Goal: Information Seeking & Learning: Learn about a topic

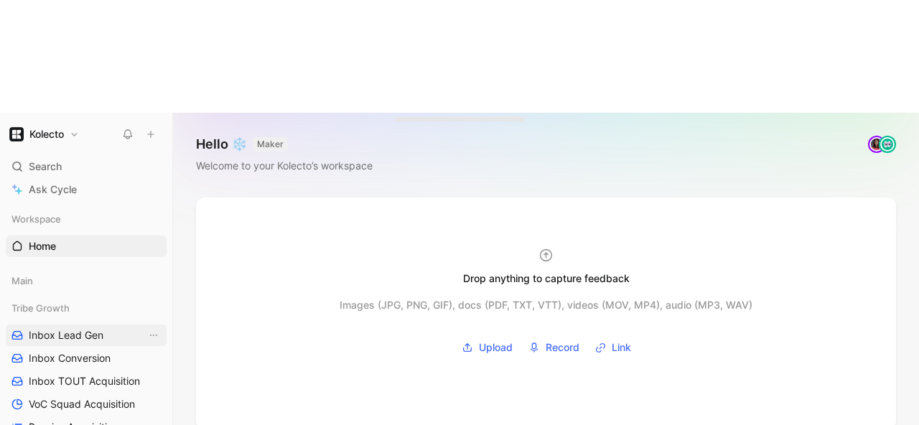
click at [86, 328] on span "Inbox Lead Gen" at bounding box center [66, 335] width 75 height 14
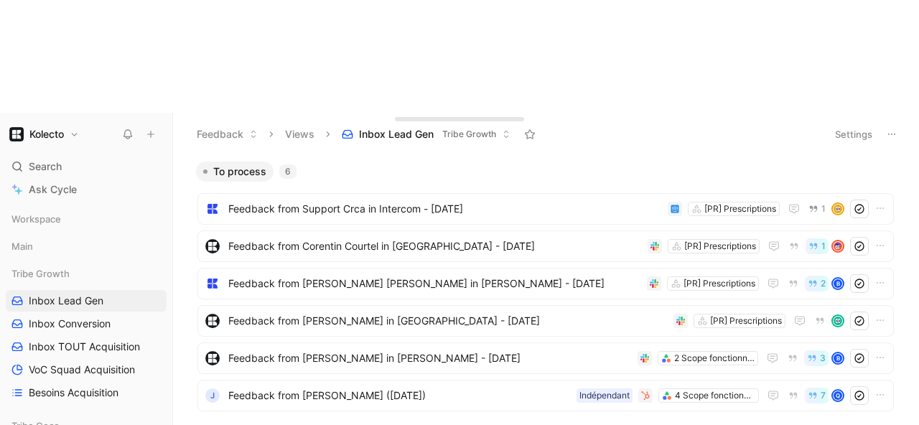
click at [287, 348] on div "To process 6 Feedback from Support Crca in Intercom - [DATE] [PR] Prescriptions…" at bounding box center [544, 324] width 727 height 327
click at [43, 244] on icon at bounding box center [43, 246] width 6 height 4
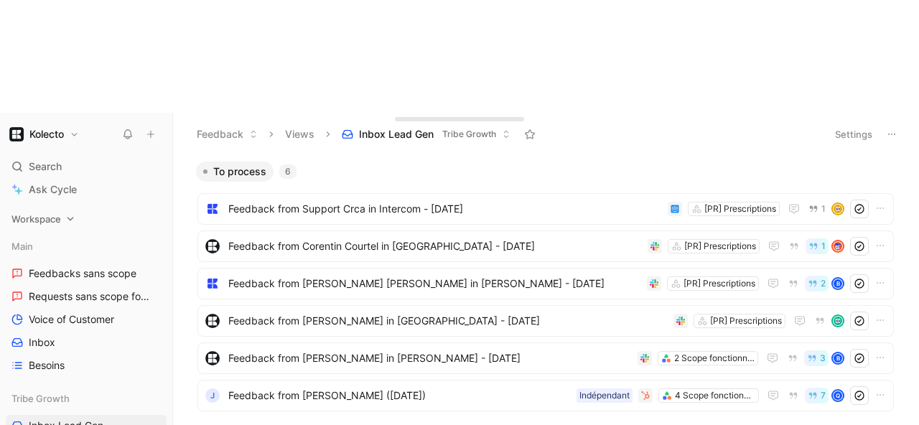
click at [47, 212] on span "Workspace" at bounding box center [36, 219] width 50 height 14
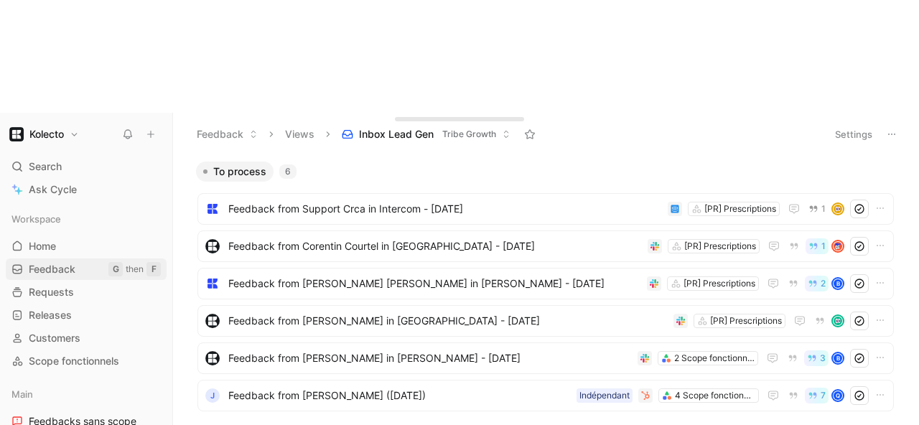
click at [51, 262] on span "Feedback" at bounding box center [52, 269] width 47 height 14
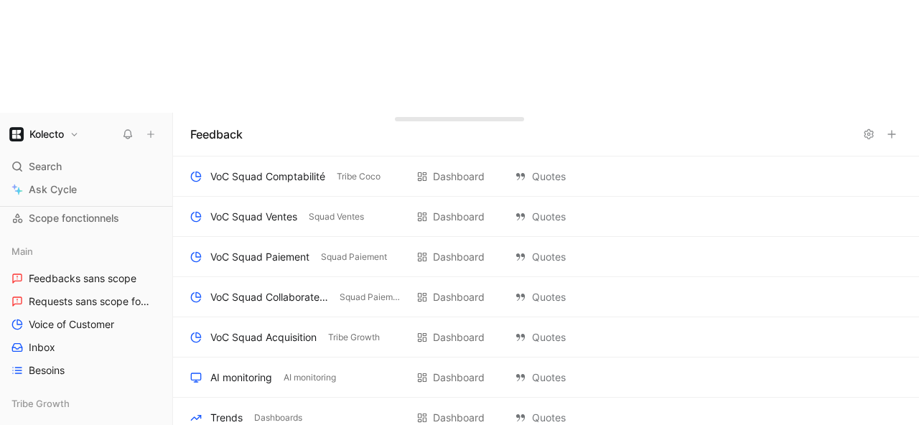
scroll to position [144, 0]
click at [51, 363] on span "Besoins" at bounding box center [47, 370] width 36 height 14
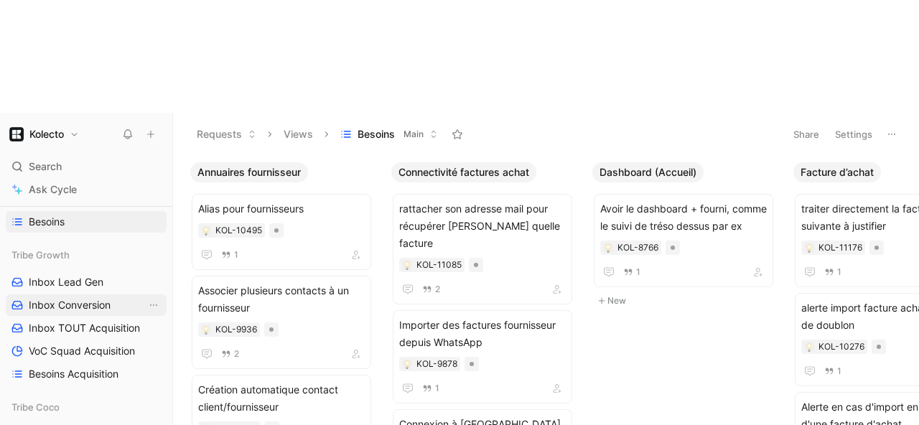
scroll to position [299, 0]
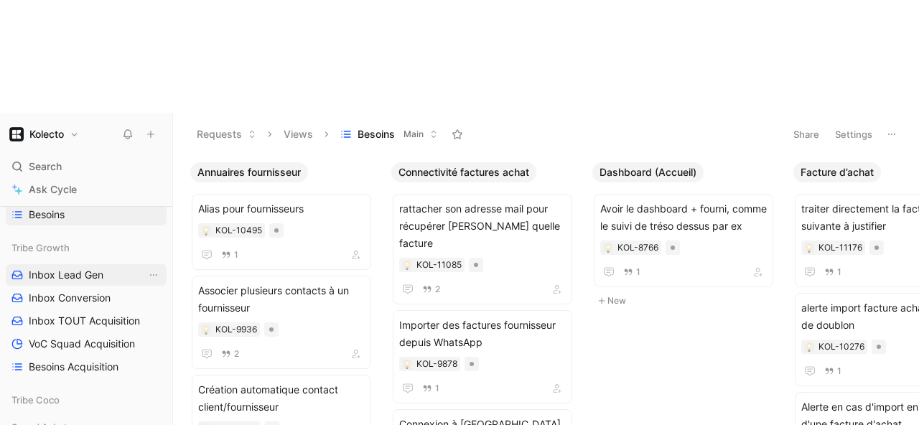
click at [59, 264] on link "Inbox Lead Gen" at bounding box center [86, 275] width 161 height 22
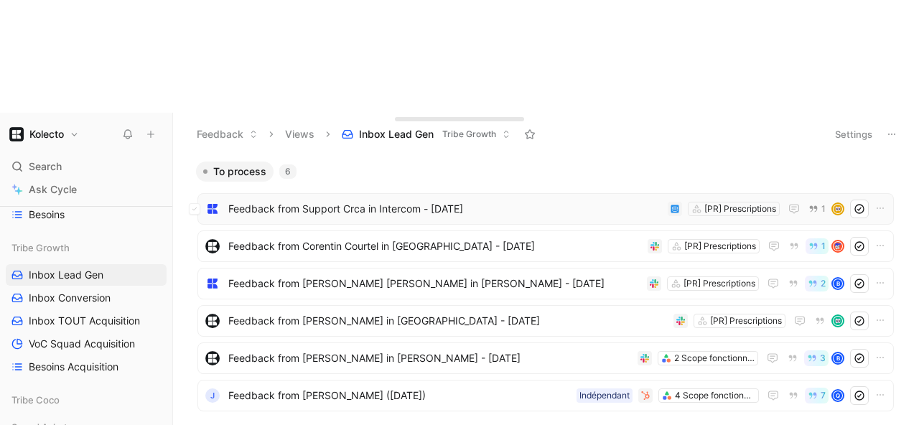
click at [379, 200] on span "Feedback from Support Crca in Intercom - [DATE]" at bounding box center [445, 208] width 434 height 17
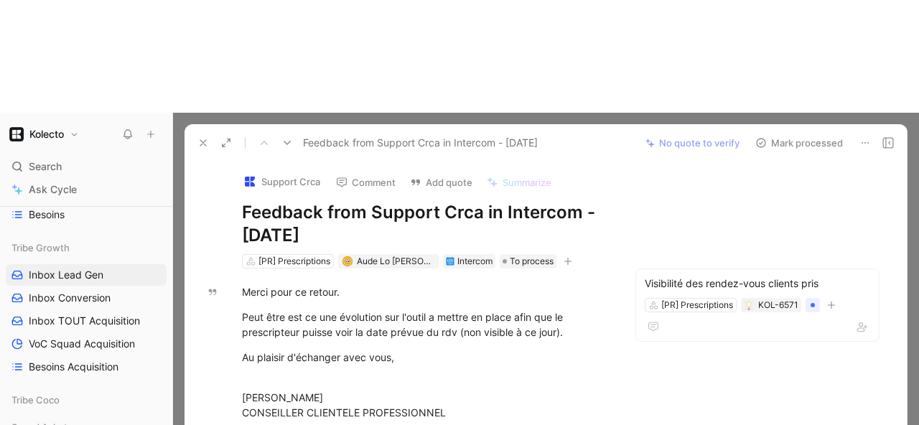
click at [200, 137] on icon at bounding box center [203, 142] width 11 height 11
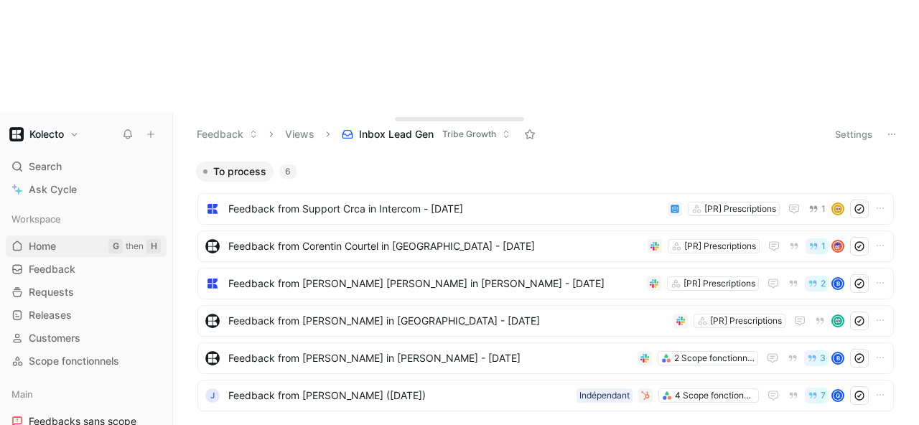
click at [51, 239] on span "Home" at bounding box center [42, 246] width 27 height 14
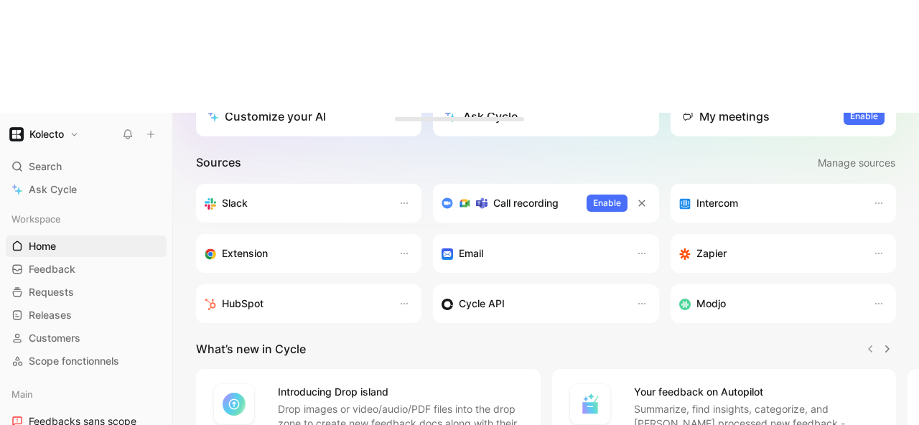
scroll to position [388, 0]
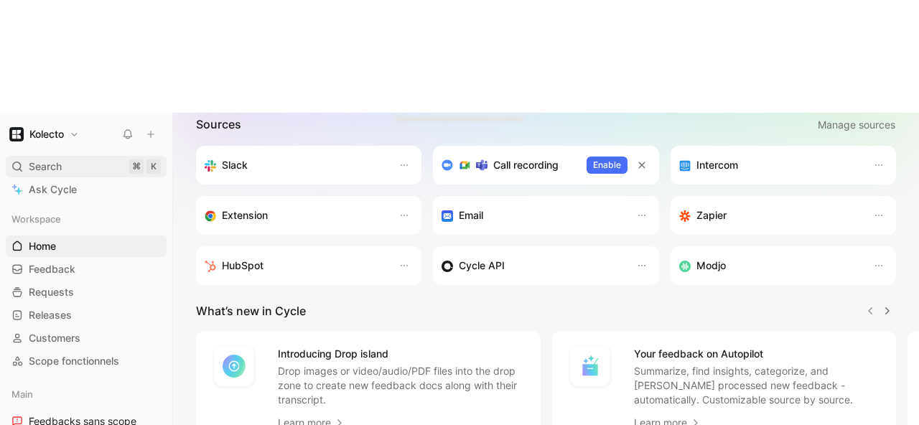
click at [51, 158] on span "Search" at bounding box center [45, 166] width 33 height 17
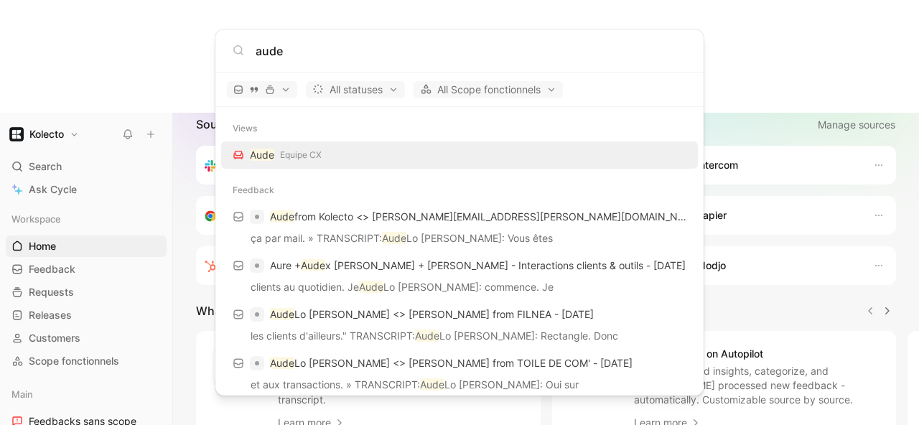
type input "aude"
click at [315, 155] on span "Equipe CX" at bounding box center [301, 155] width 42 height 14
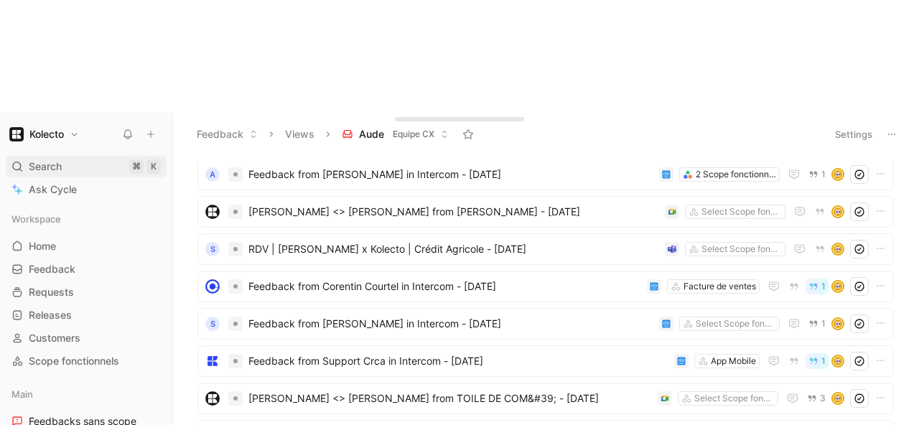
scroll to position [287, 0]
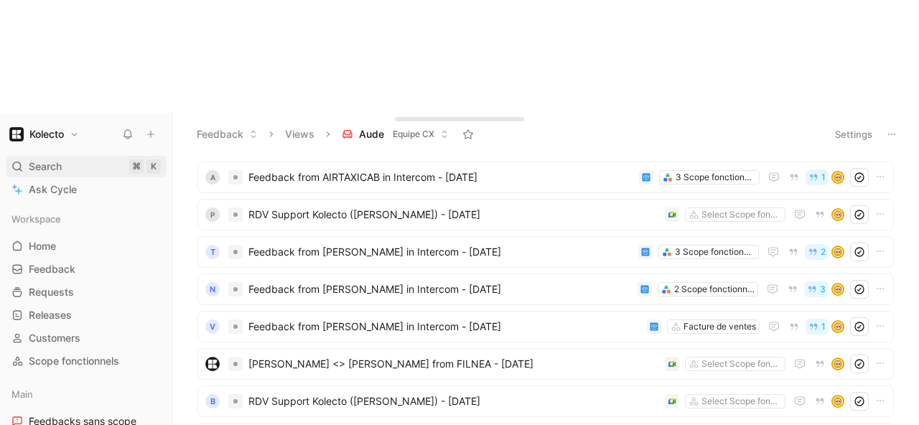
click at [50, 158] on span "Search" at bounding box center [45, 166] width 33 height 17
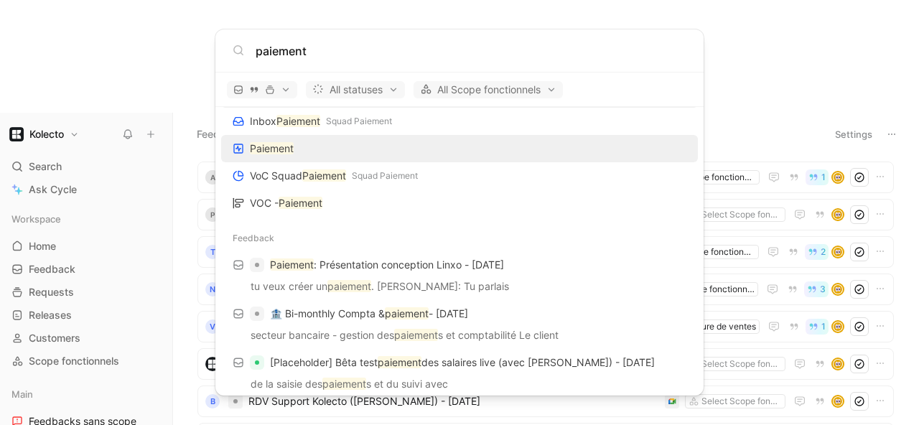
scroll to position [0, 0]
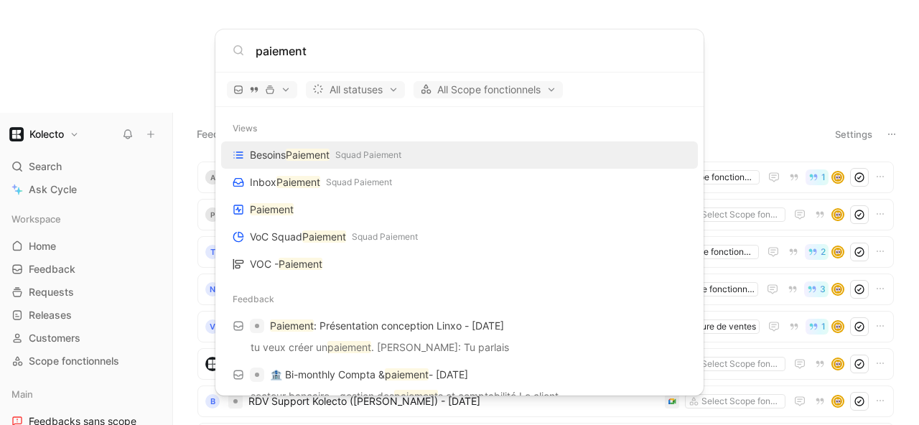
type input "paiement"
click at [603, 19] on body "Kolecto Search ⌘ K Ask Cycle Workspace Home G then H Feedback G then F Requests…" at bounding box center [459, 212] width 919 height 425
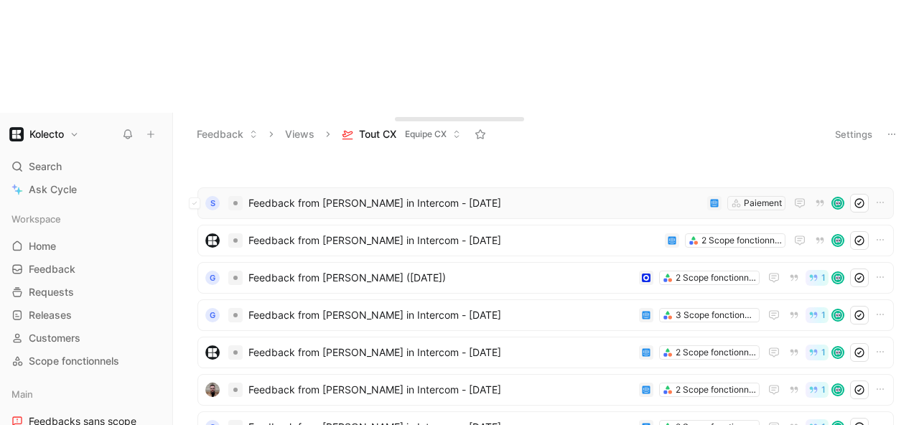
click at [384, 195] on span "Feedback from [PERSON_NAME] in Intercom - [DATE]" at bounding box center [474, 203] width 453 height 17
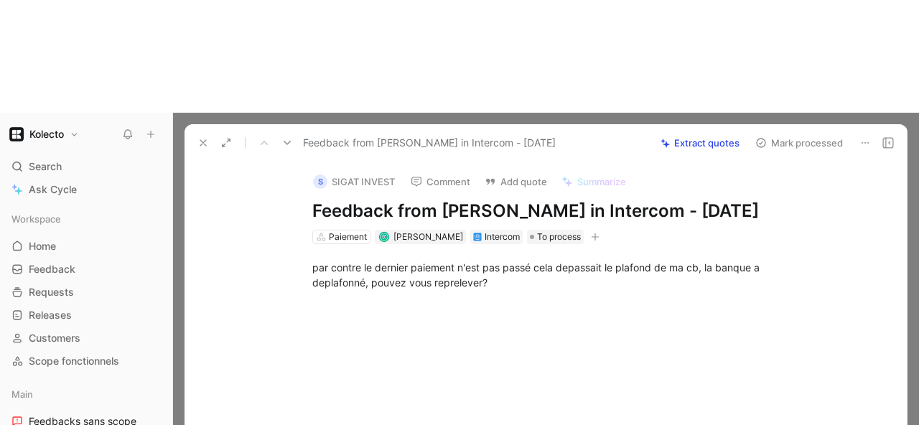
click at [205, 137] on icon at bounding box center [203, 142] width 11 height 11
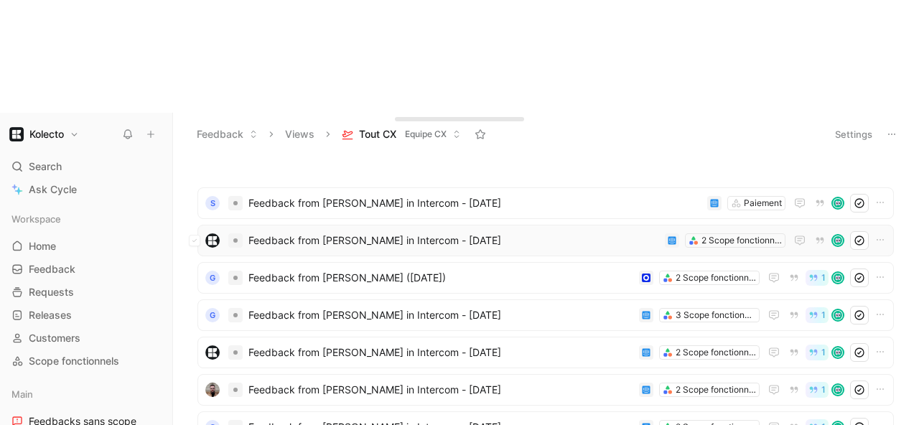
click at [373, 232] on span "Feedback from [PERSON_NAME] in Intercom - [DATE]" at bounding box center [453, 240] width 411 height 17
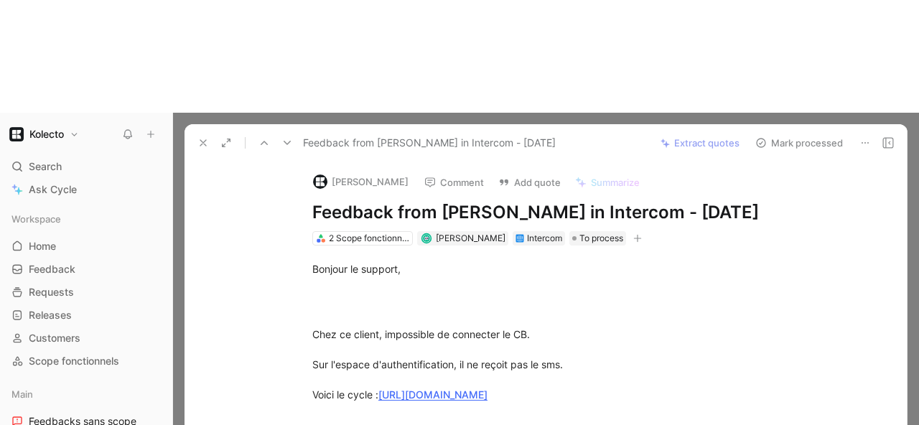
click at [198, 137] on icon at bounding box center [203, 142] width 11 height 11
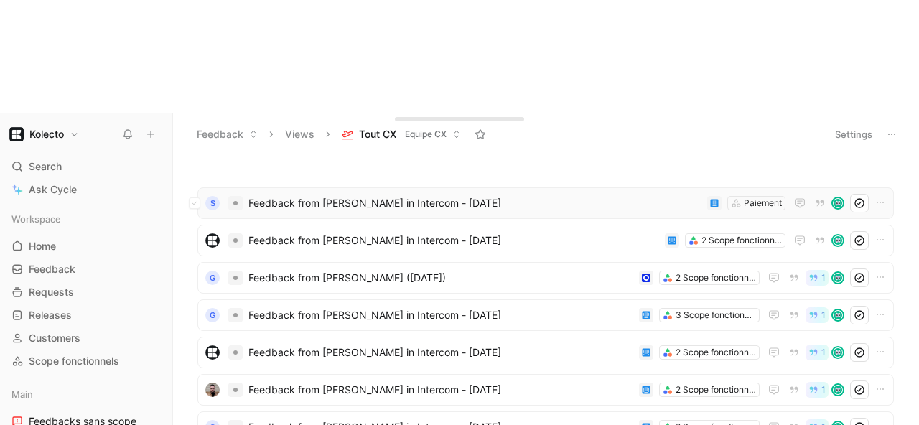
click at [368, 195] on span "Feedback from [PERSON_NAME] in Intercom - [DATE]" at bounding box center [474, 203] width 453 height 17
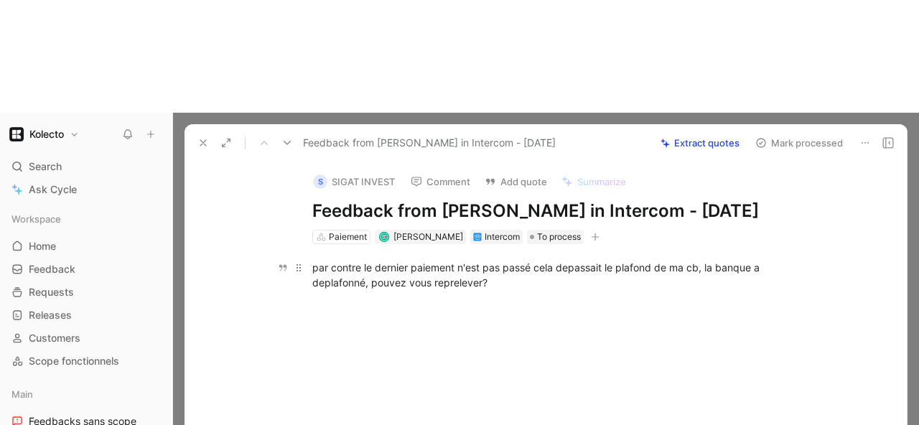
click at [503, 260] on div "par contre le dernier paiement n'est pas passé cela depassait le plafond de ma …" at bounding box center [560, 275] width 497 height 30
click at [496, 260] on div "par contre le dernier paiement n'est pas passé cela depassait le plafond de ma …" at bounding box center [560, 275] width 497 height 30
click at [202, 137] on icon at bounding box center [203, 142] width 11 height 11
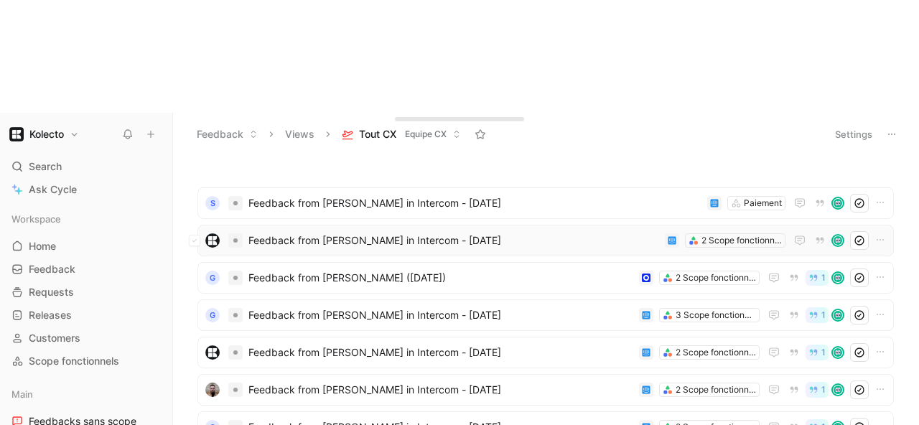
click at [356, 232] on span "Feedback from [PERSON_NAME] in Intercom - [DATE]" at bounding box center [453, 240] width 411 height 17
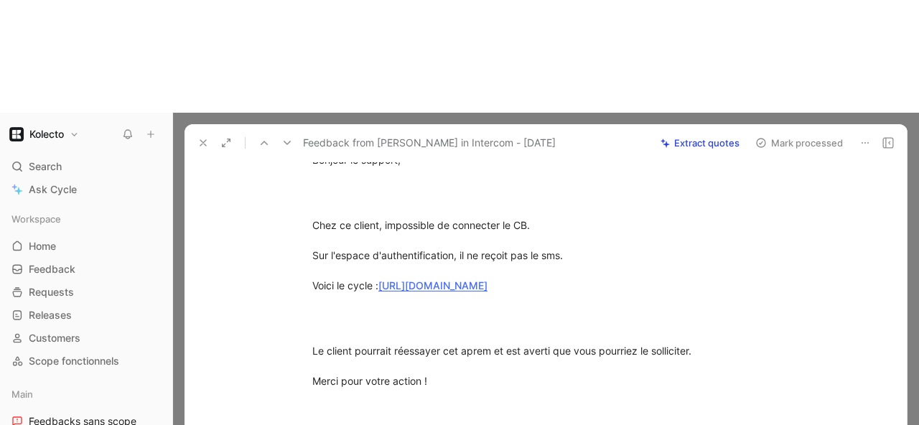
scroll to position [113, 0]
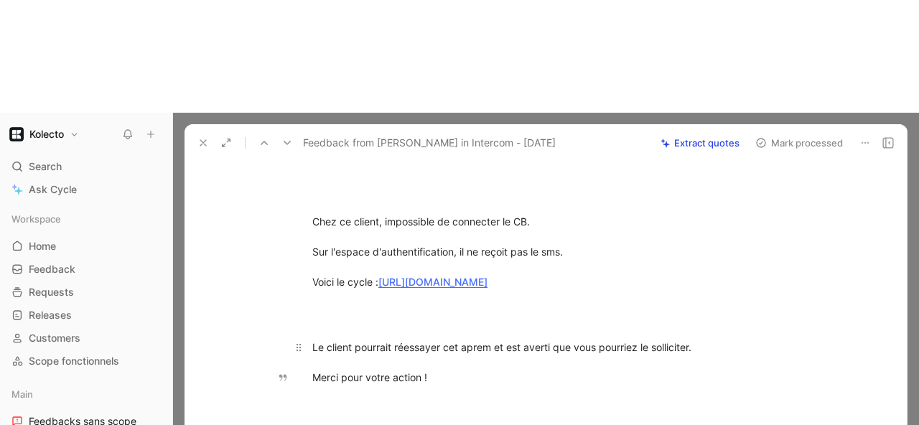
click at [455, 340] on div "Le client pourrait réessayer cet aprem et est averti que vous pourriez le solli…" at bounding box center [560, 362] width 497 height 45
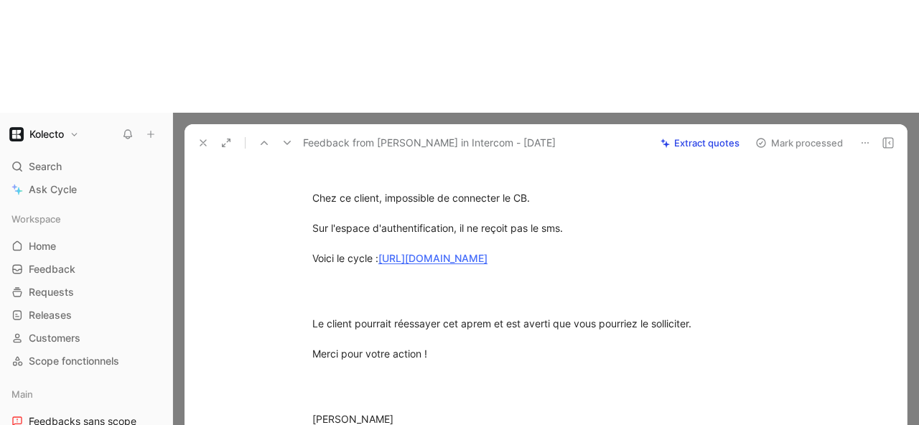
click at [442, 316] on div "Le client pourrait réessayer cet aprem et est averti que vous pourriez le solli…" at bounding box center [560, 338] width 497 height 45
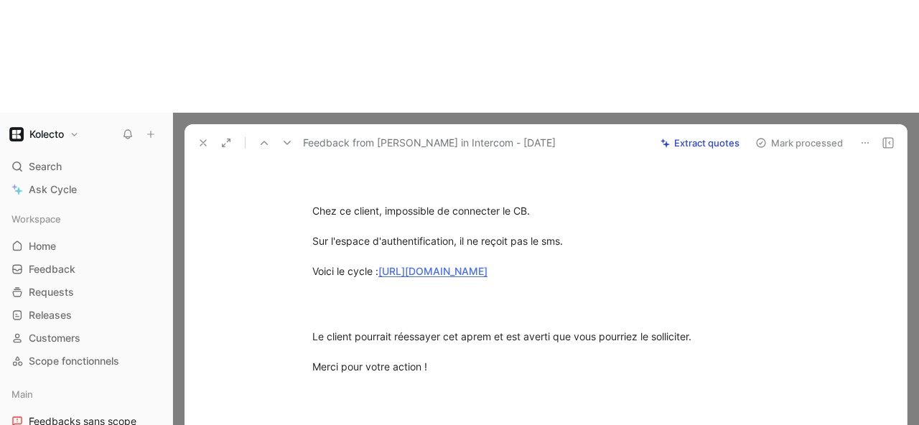
scroll to position [0, 0]
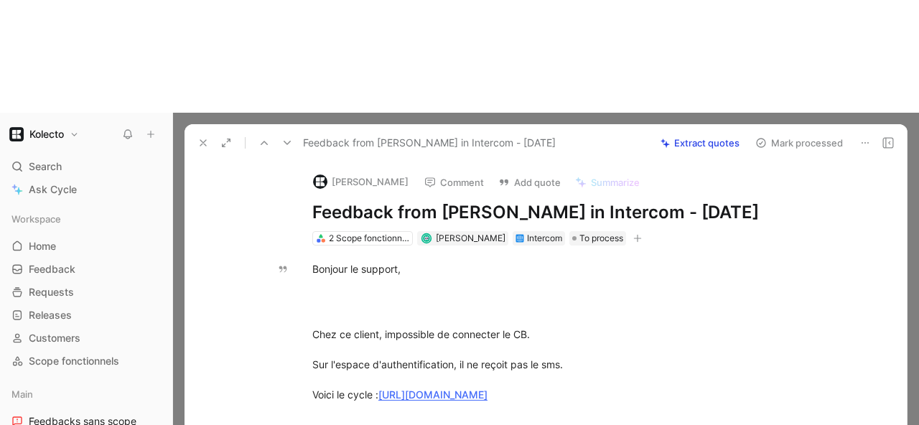
click at [198, 133] on button at bounding box center [203, 143] width 20 height 20
